Goal: Task Accomplishment & Management: Use online tool/utility

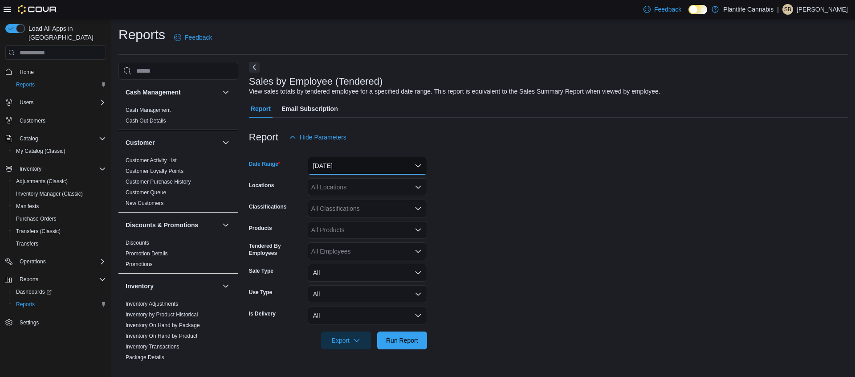
click at [407, 162] on button "Yesterday" at bounding box center [367, 166] width 119 height 18
click at [345, 223] on span "Yesterday" at bounding box center [372, 219] width 101 height 11
click at [342, 188] on div "All Locations" at bounding box center [367, 187] width 119 height 18
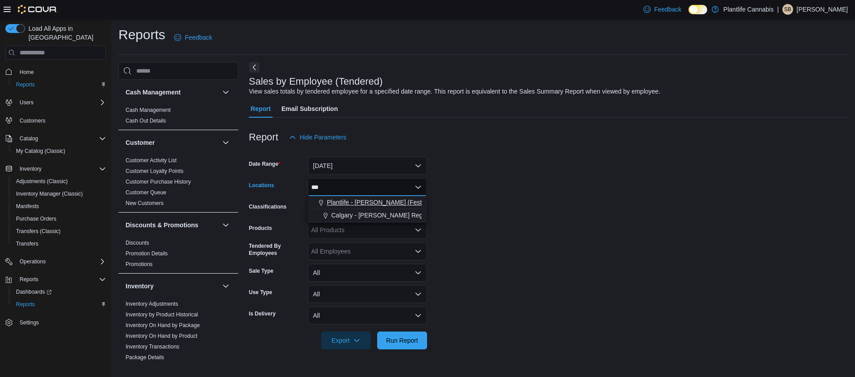
type input "***"
click at [388, 202] on span "Plantlife - Shepard (Festival)" at bounding box center [380, 202] width 106 height 9
drag, startPoint x: 468, startPoint y: 219, endPoint x: 462, endPoint y: 224, distance: 7.9
click at [468, 219] on form "Date Range Yesterday Locations Plantlife - Shepard (Festival) Classifications A…" at bounding box center [548, 247] width 599 height 203
click at [406, 345] on span "Run Report" at bounding box center [401, 340] width 39 height 18
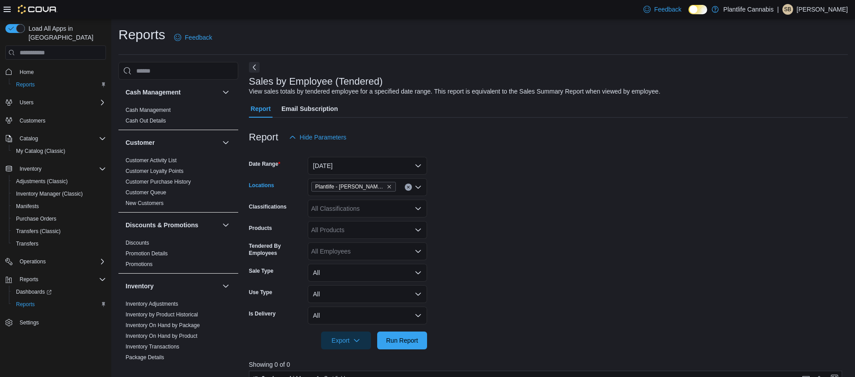
click at [410, 185] on icon "Clear input" at bounding box center [408, 187] width 4 height 4
type input "***"
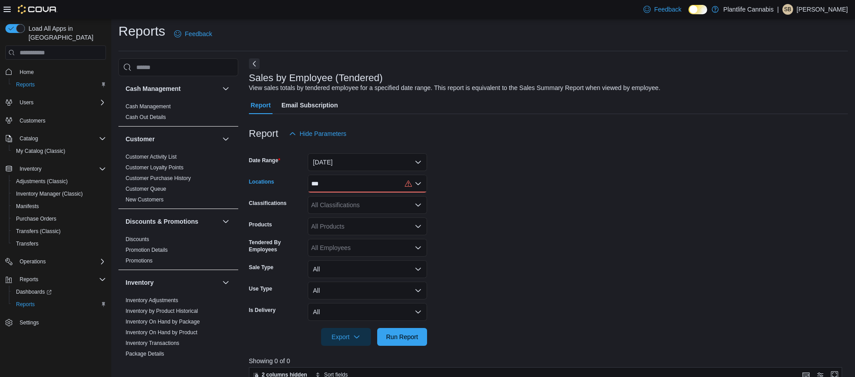
drag, startPoint x: 341, startPoint y: 185, endPoint x: 347, endPoint y: 191, distance: 8.8
click at [340, 186] on div "*** Combo box. Selected. she. Selected. Combo box input. All Locations. Type so…" at bounding box center [367, 183] width 119 height 18
click at [368, 208] on span "Calgary - Shepard Regional" at bounding box center [383, 211] width 105 height 9
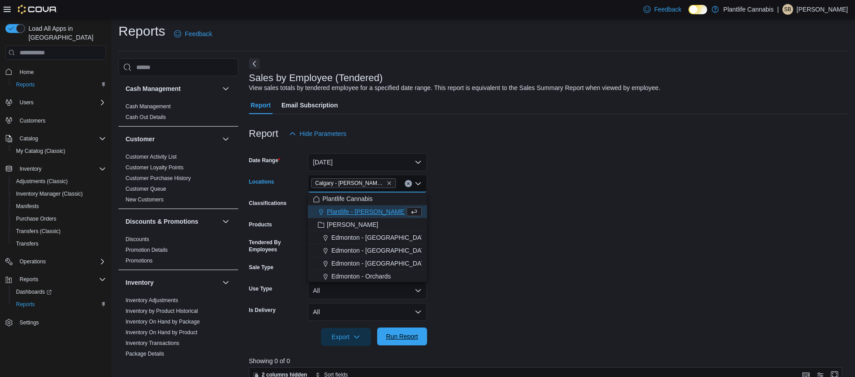
click at [403, 343] on span "Run Report" at bounding box center [401, 336] width 39 height 18
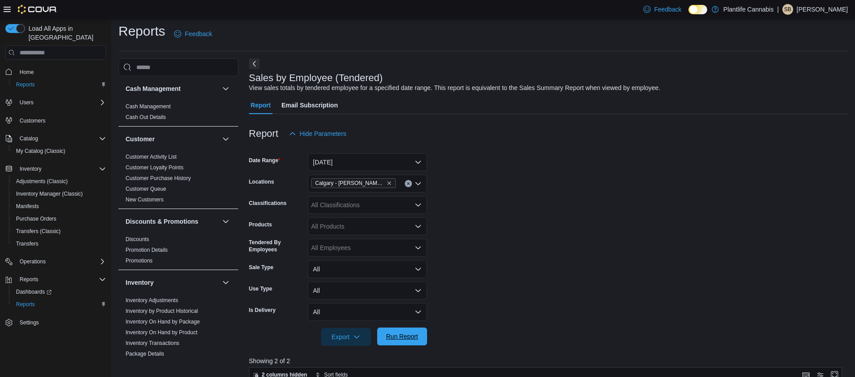
click at [403, 343] on span "Run Report" at bounding box center [401, 336] width 39 height 18
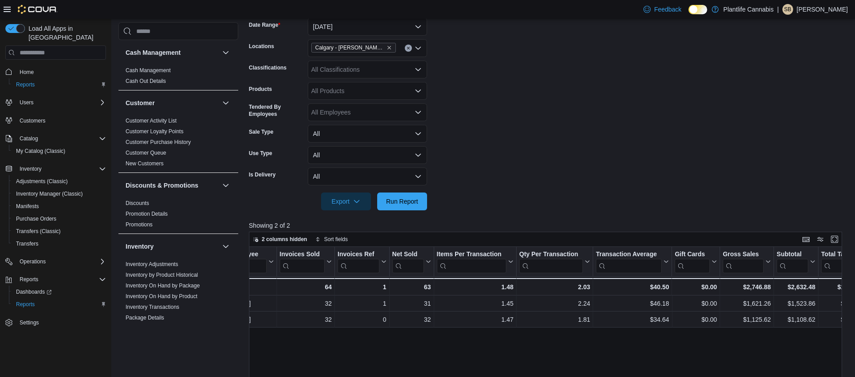
scroll to position [0, 53]
click at [798, 286] on div "$2,632.48" at bounding box center [792, 286] width 39 height 11
click at [798, 286] on div "$2,632.48" at bounding box center [794, 286] width 39 height 11
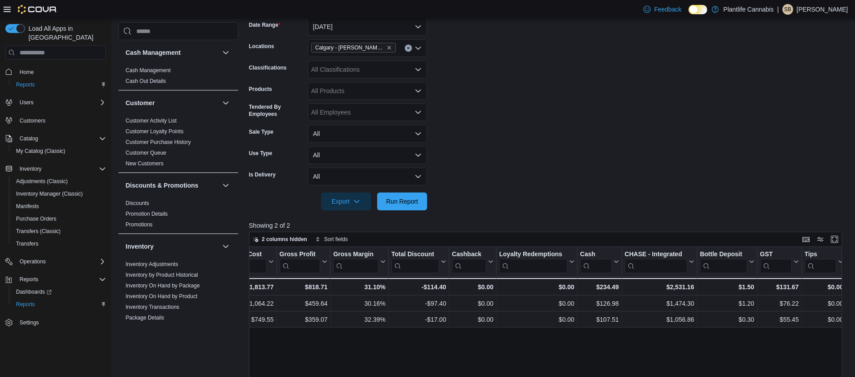
scroll to position [0, 750]
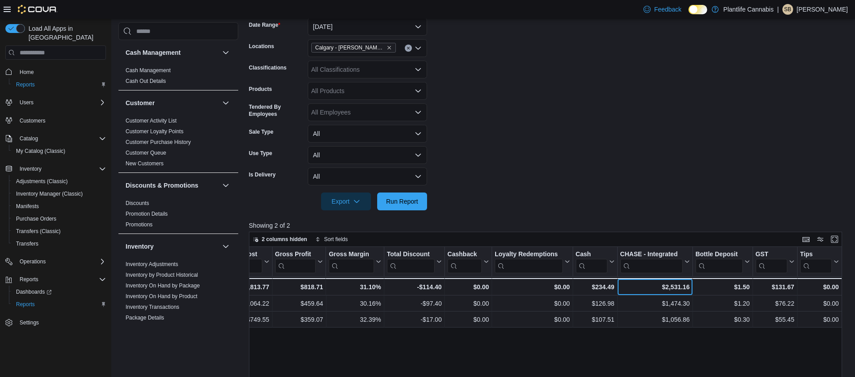
click at [682, 287] on div "$2,531.16" at bounding box center [654, 286] width 69 height 11
copy div "2,531.16"
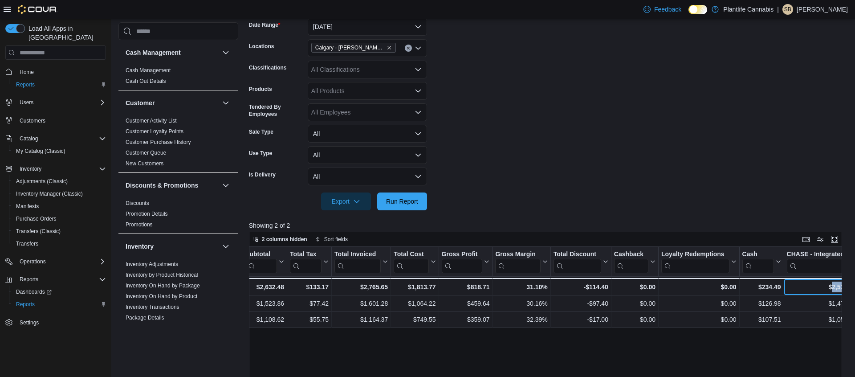
scroll to position [0, 583]
